Goal: Information Seeking & Learning: Learn about a topic

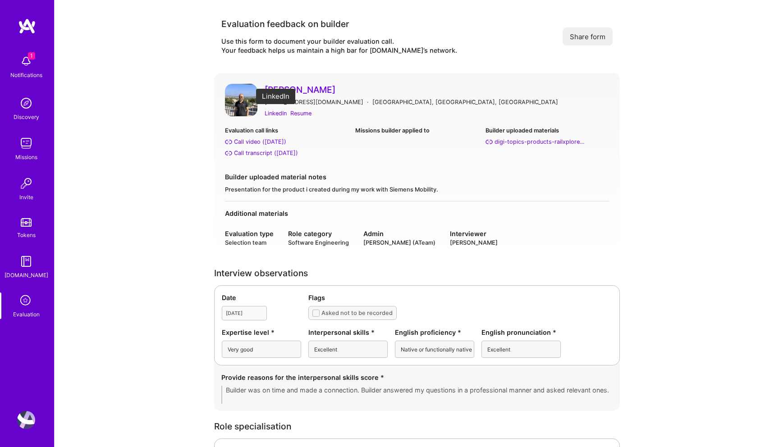
click at [281, 114] on div "LinkedIn" at bounding box center [276, 113] width 22 height 9
click at [440, 212] on div "Additional materials" at bounding box center [417, 213] width 384 height 9
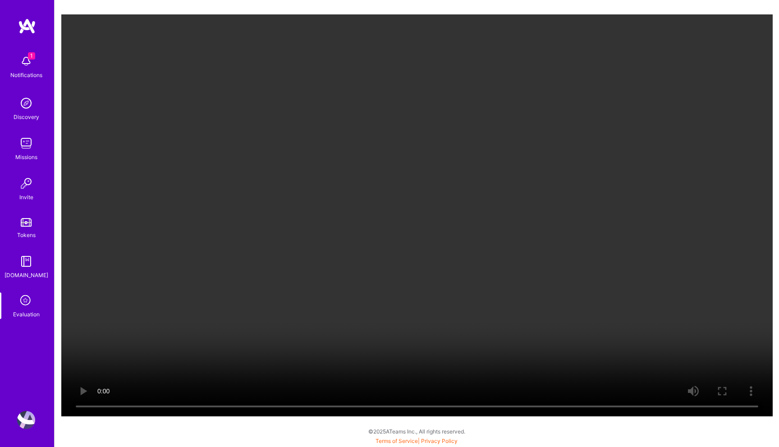
click at [703, 291] on video "Your browser does not support the video tag." at bounding box center [417, 215] width 712 height 402
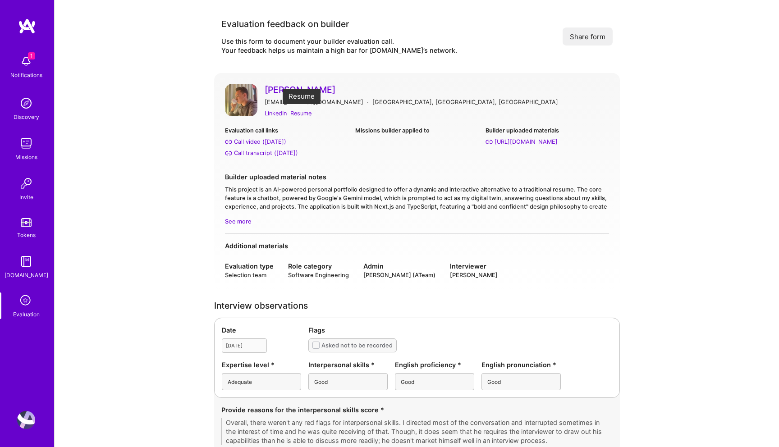
click at [304, 112] on div "Resume" at bounding box center [300, 113] width 21 height 9
click at [278, 113] on div "LinkedIn" at bounding box center [276, 113] width 22 height 9
click at [340, 163] on div "Evaluation call links Call video (Jul 01, 2025) Call transcript (Jul 01, 2025) …" at bounding box center [417, 145] width 384 height 39
click at [240, 216] on div "Builder uploaded material notes This project is an AI-powered personal portfoli…" at bounding box center [417, 199] width 384 height 54
click at [240, 220] on span "See more" at bounding box center [417, 221] width 384 height 9
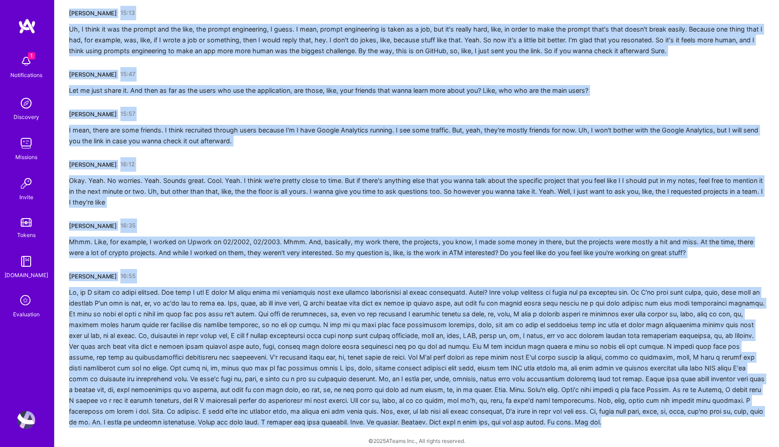
scroll to position [2303, 0]
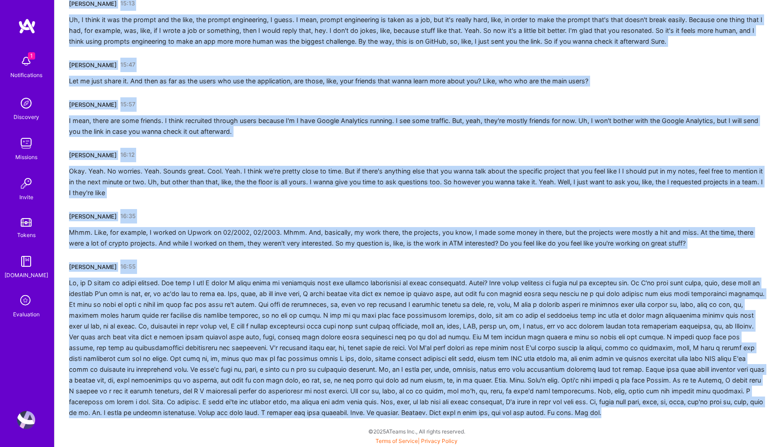
drag, startPoint x: 69, startPoint y: 160, endPoint x: 204, endPoint y: 447, distance: 317.8
copy div "Abderrahmane Gourragui 00:00 For the thing that I did, which I think is really …"
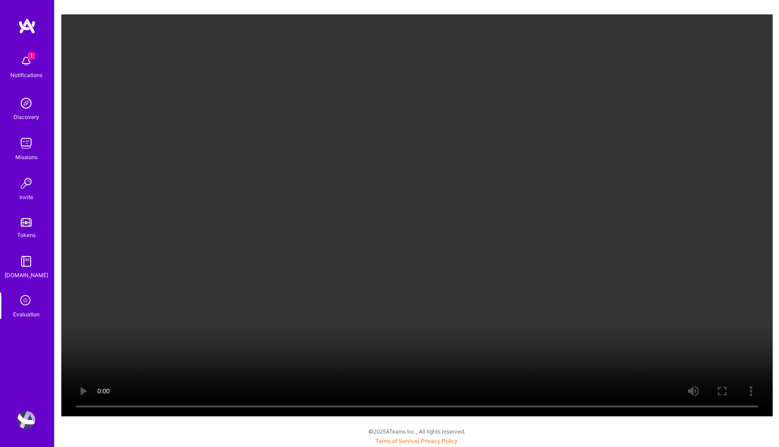
click at [467, 284] on video "Your browser does not support the video tag." at bounding box center [417, 215] width 712 height 402
click at [442, 228] on video "Your browser does not support the video tag." at bounding box center [417, 215] width 712 height 402
